Goal: Check status: Check status

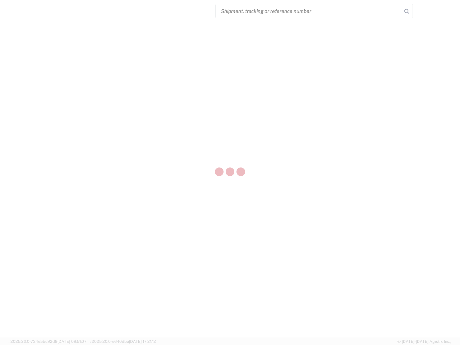
select select "US"
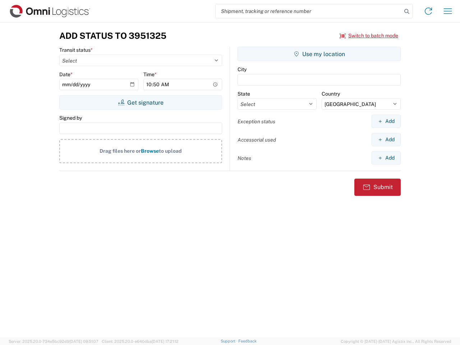
click at [309, 11] on input "search" at bounding box center [309, 11] width 186 height 14
click at [407, 12] on icon at bounding box center [407, 11] width 10 height 10
click at [429, 11] on icon at bounding box center [429, 11] width 12 height 12
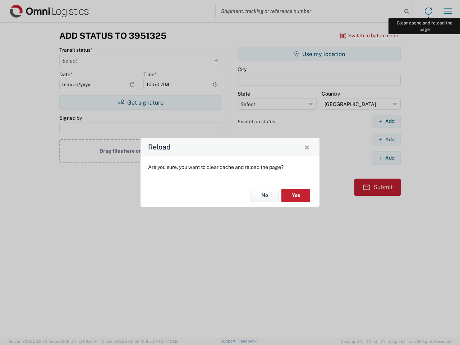
click at [448, 11] on div "Reload Are you sure, you want to clear cache and reload the page? No Yes" at bounding box center [230, 172] width 460 height 345
click at [369, 36] on div "Reload Are you sure, you want to clear cache and reload the page? No Yes" at bounding box center [230, 172] width 460 height 345
click at [141, 103] on div "Reload Are you sure, you want to clear cache and reload the page? No Yes" at bounding box center [230, 172] width 460 height 345
click at [319, 54] on div "Reload Are you sure, you want to clear cache and reload the page? No Yes" at bounding box center [230, 172] width 460 height 345
click at [386, 121] on div "Reload Are you sure, you want to clear cache and reload the page? No Yes" at bounding box center [230, 172] width 460 height 345
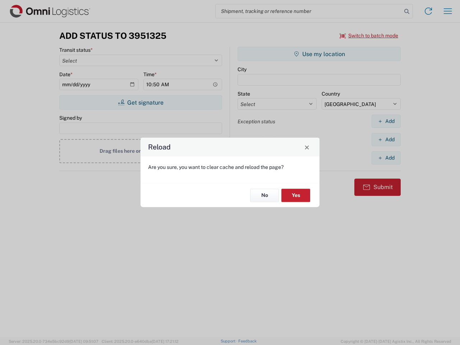
click at [386, 140] on div "Reload Are you sure, you want to clear cache and reload the page? No Yes" at bounding box center [230, 172] width 460 height 345
click at [386, 158] on div "Reload Are you sure, you want to clear cache and reload the page? No Yes" at bounding box center [230, 172] width 460 height 345
